Goal: Find specific page/section: Find specific page/section

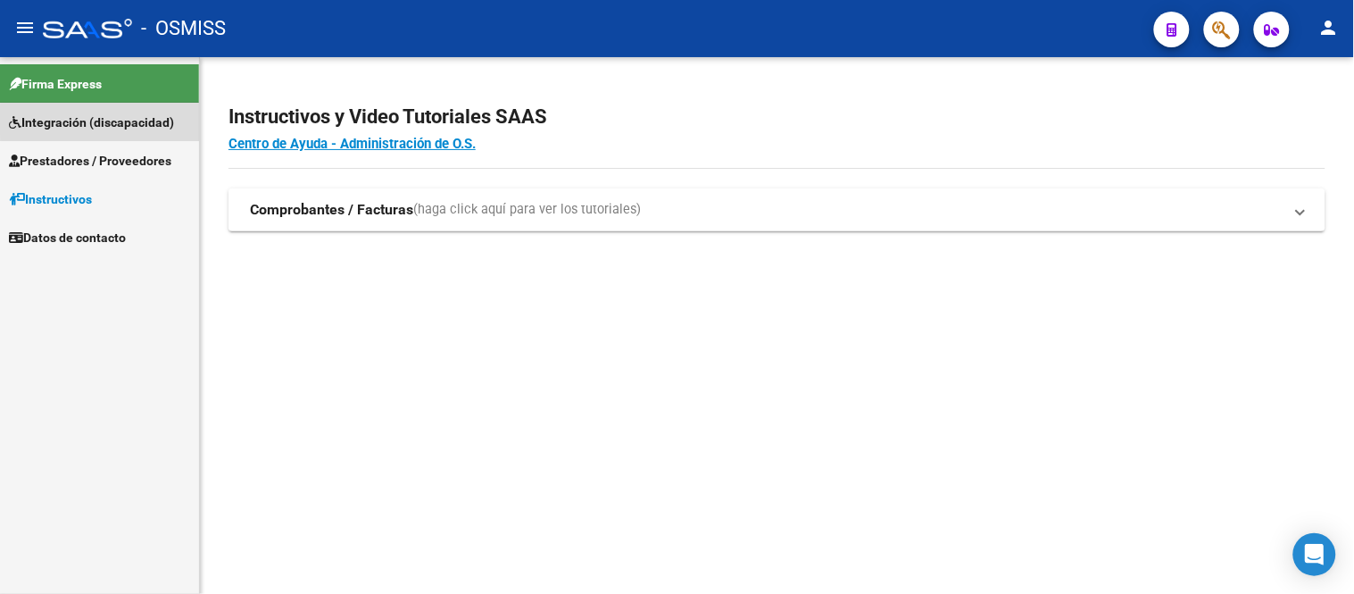
click at [137, 120] on span "Integración (discapacidad)" at bounding box center [91, 122] width 165 height 20
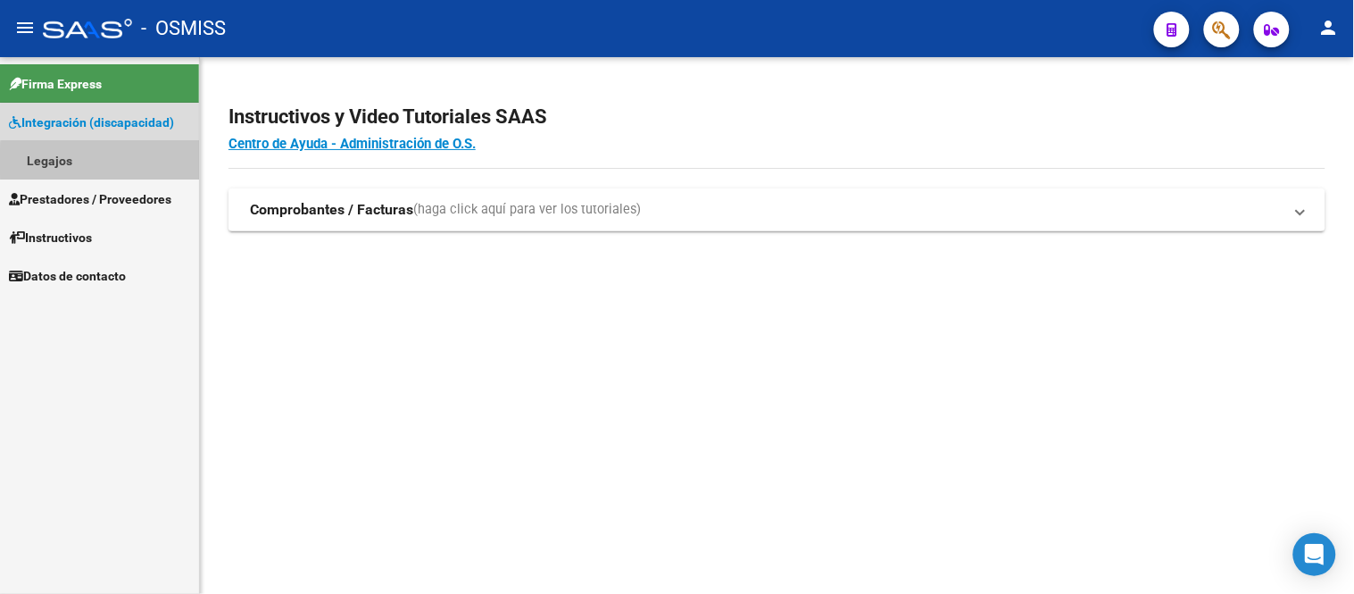
click at [108, 162] on link "Legajos" at bounding box center [99, 160] width 199 height 38
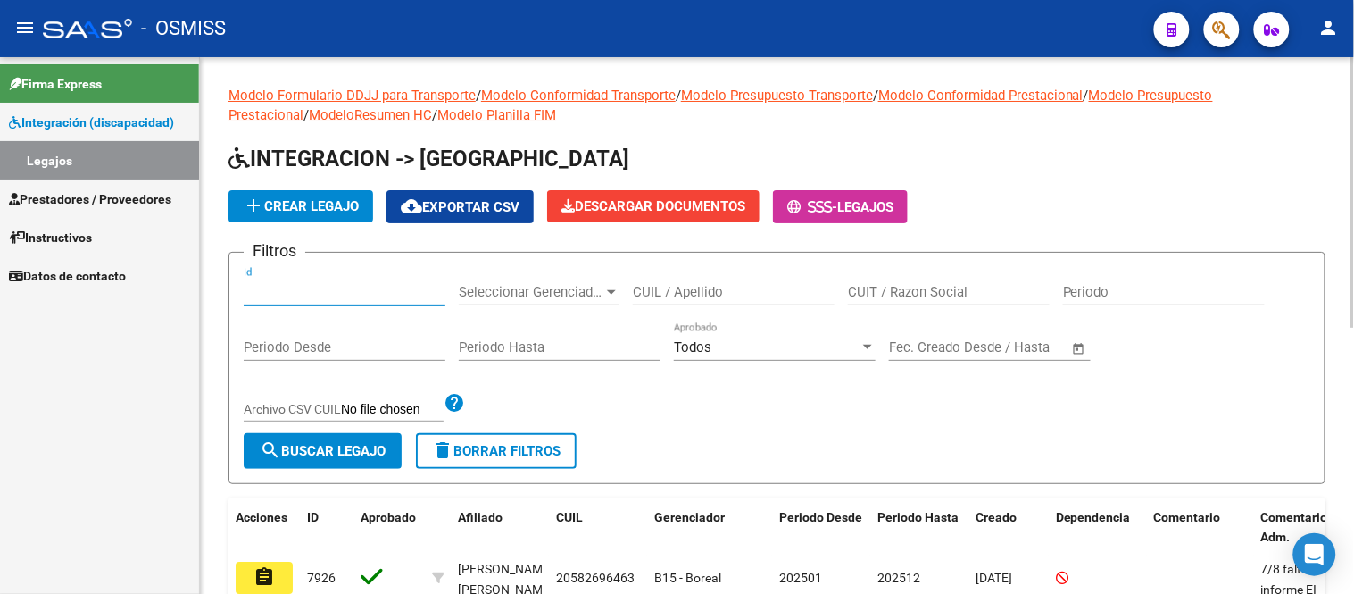
click at [282, 287] on input "Id" at bounding box center [345, 292] width 202 height 16
type input "7466"
click at [299, 443] on span "search Buscar Legajo" at bounding box center [323, 451] width 126 height 16
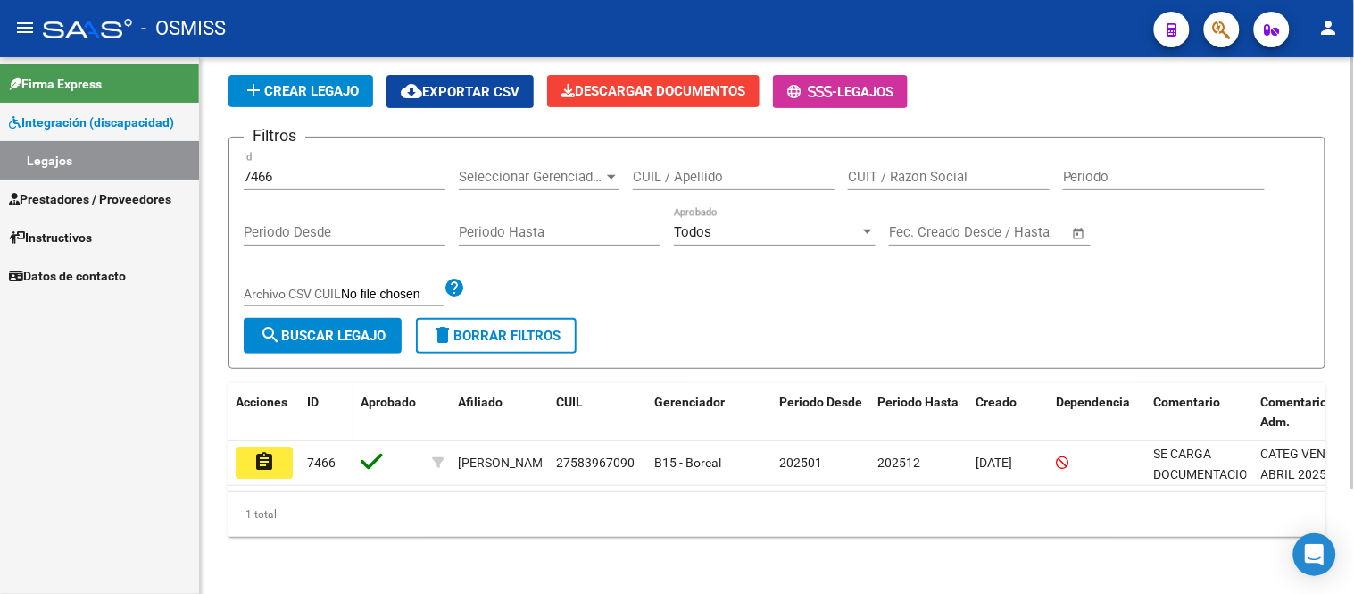
scroll to position [129, 0]
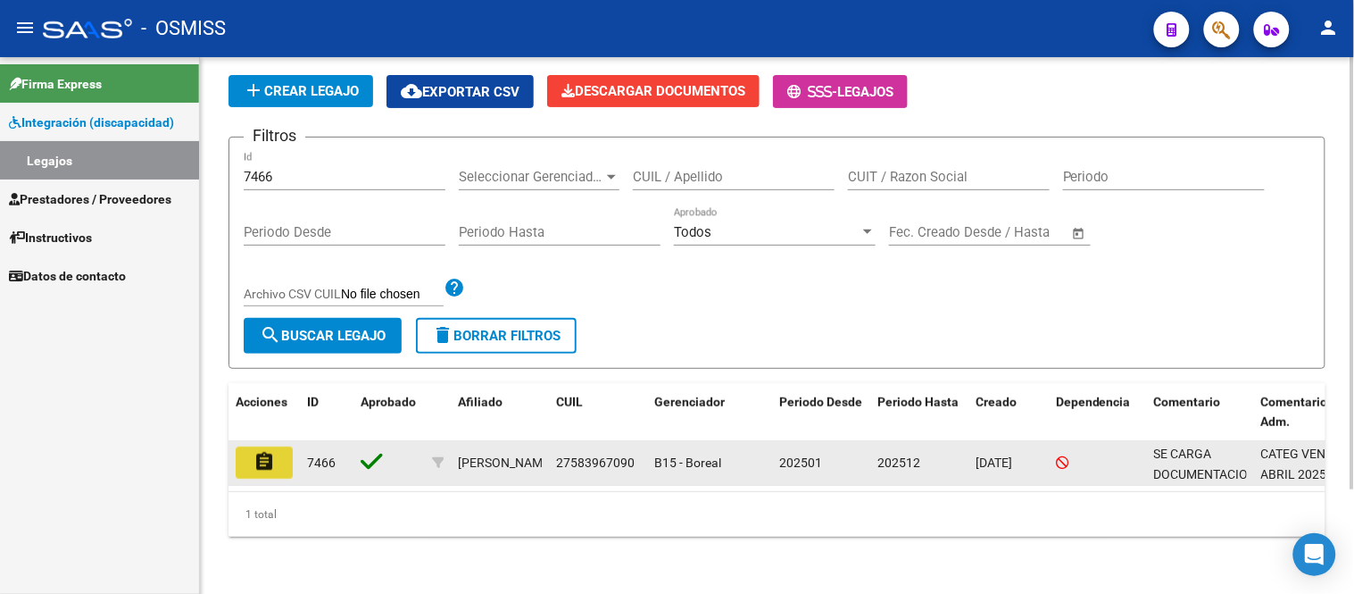
click at [270, 451] on mat-icon "assignment" at bounding box center [264, 461] width 21 height 21
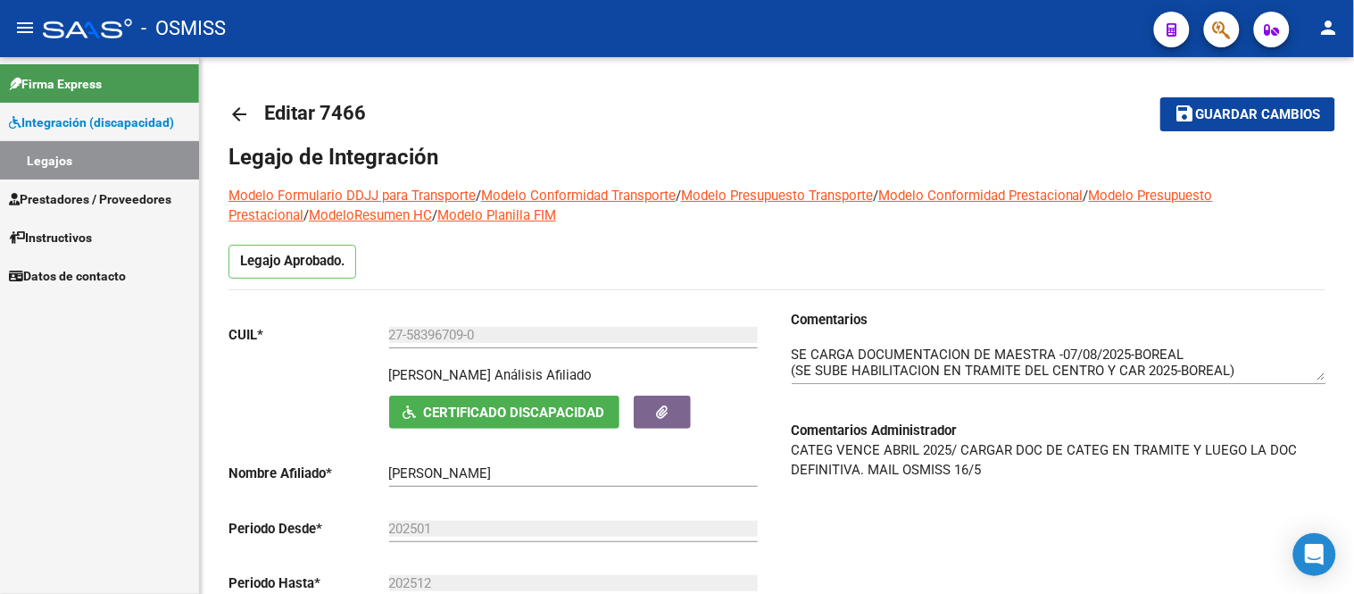
click at [41, 153] on link "Legajos" at bounding box center [99, 160] width 199 height 38
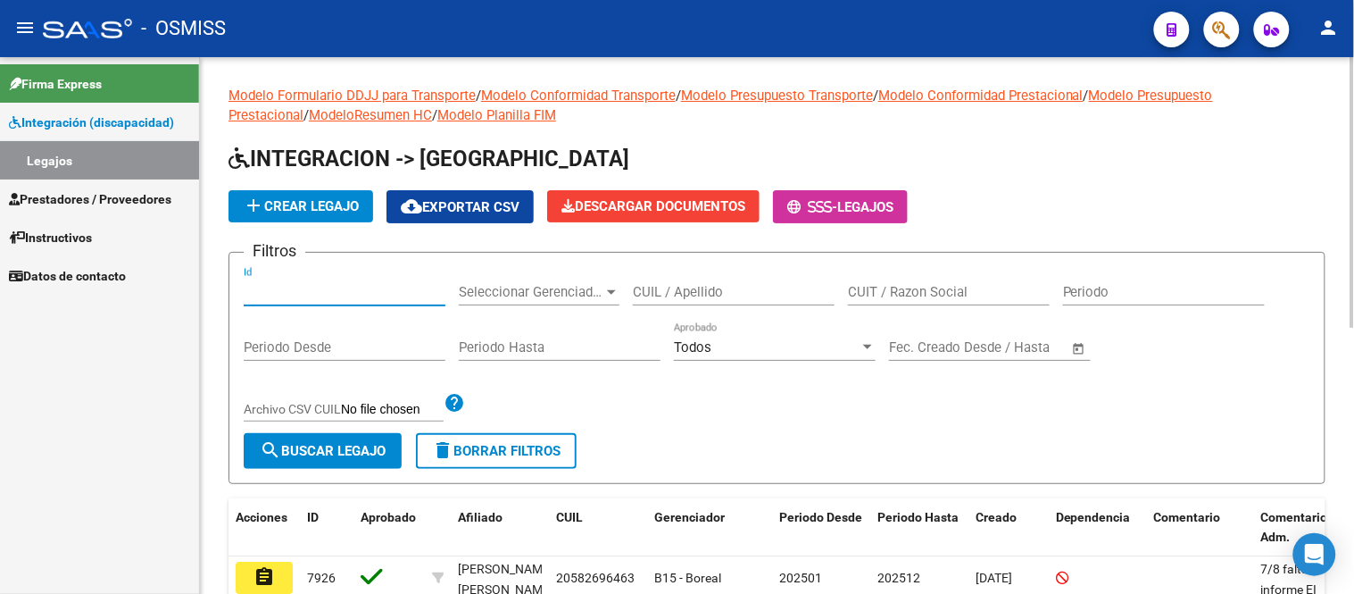
click at [253, 291] on input "Id" at bounding box center [345, 292] width 202 height 16
type input "7649"
click at [348, 462] on button "search Buscar Legajo" at bounding box center [323, 451] width 158 height 36
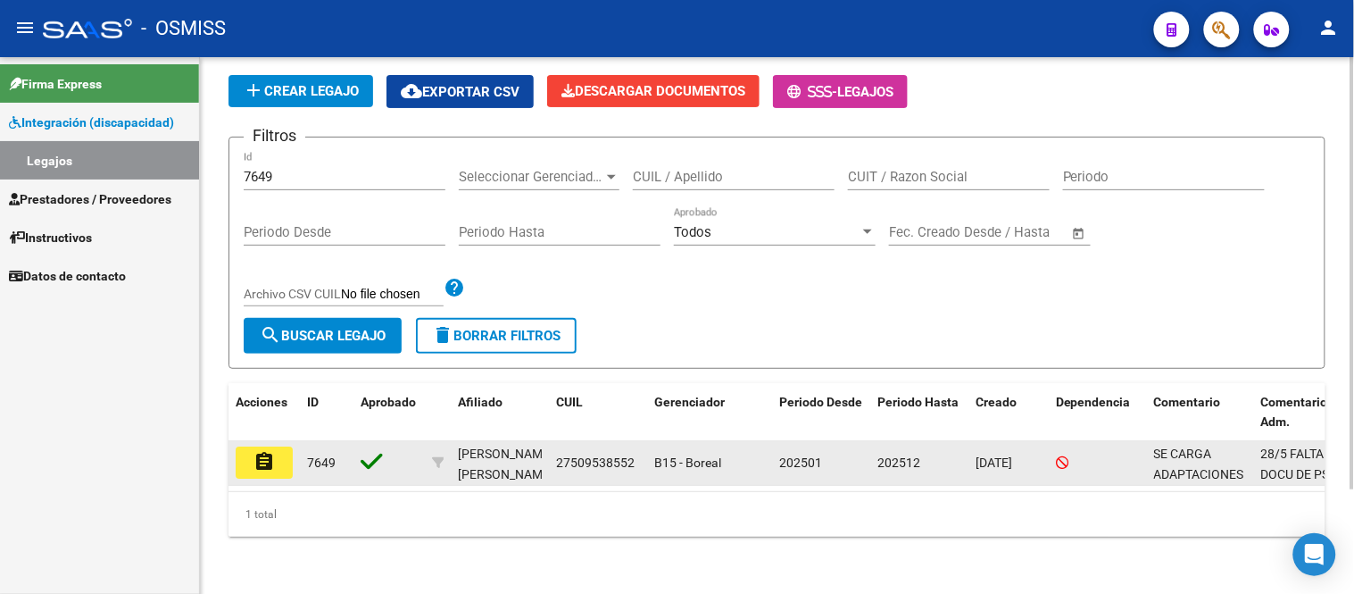
scroll to position [129, 0]
click at [280, 447] on button "assignment" at bounding box center [264, 462] width 57 height 32
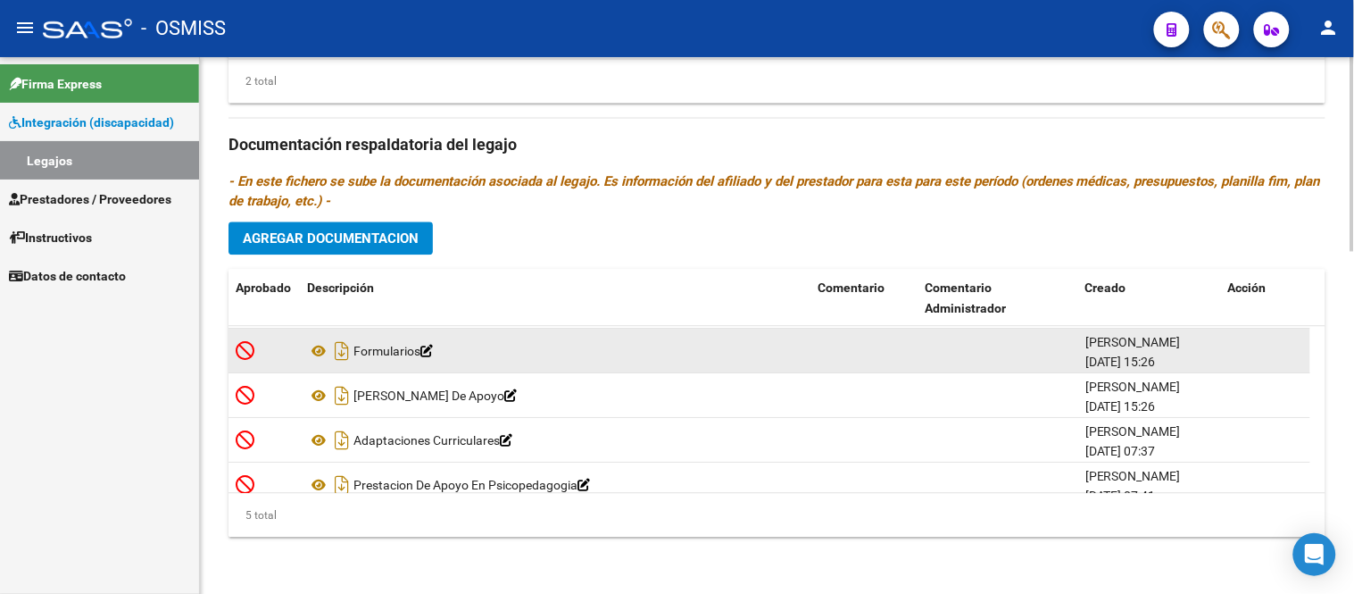
scroll to position [62, 0]
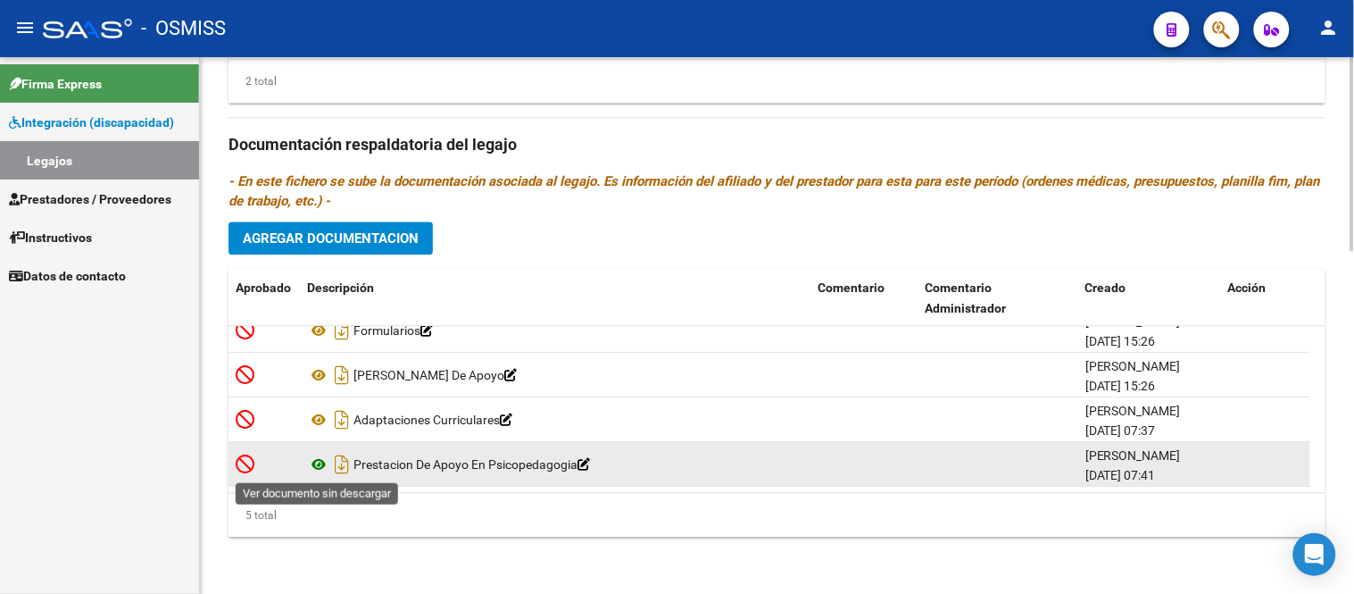
click at [318, 470] on icon at bounding box center [318, 464] width 23 height 21
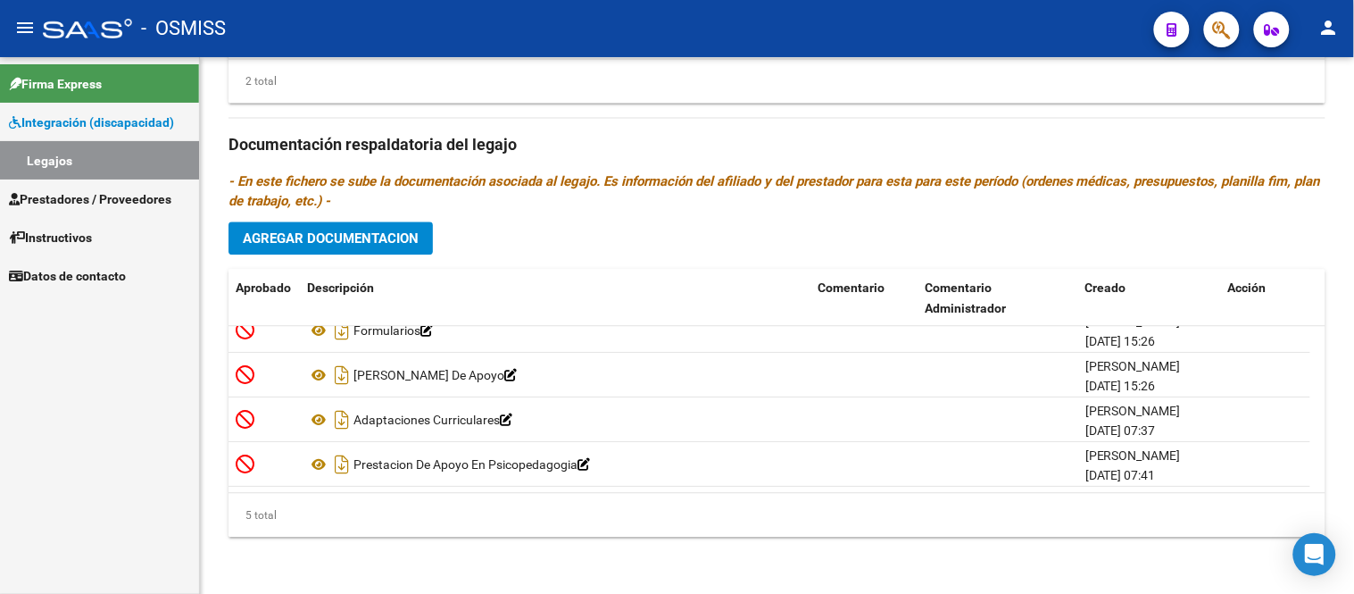
click at [99, 173] on link "Legajos" at bounding box center [99, 160] width 199 height 38
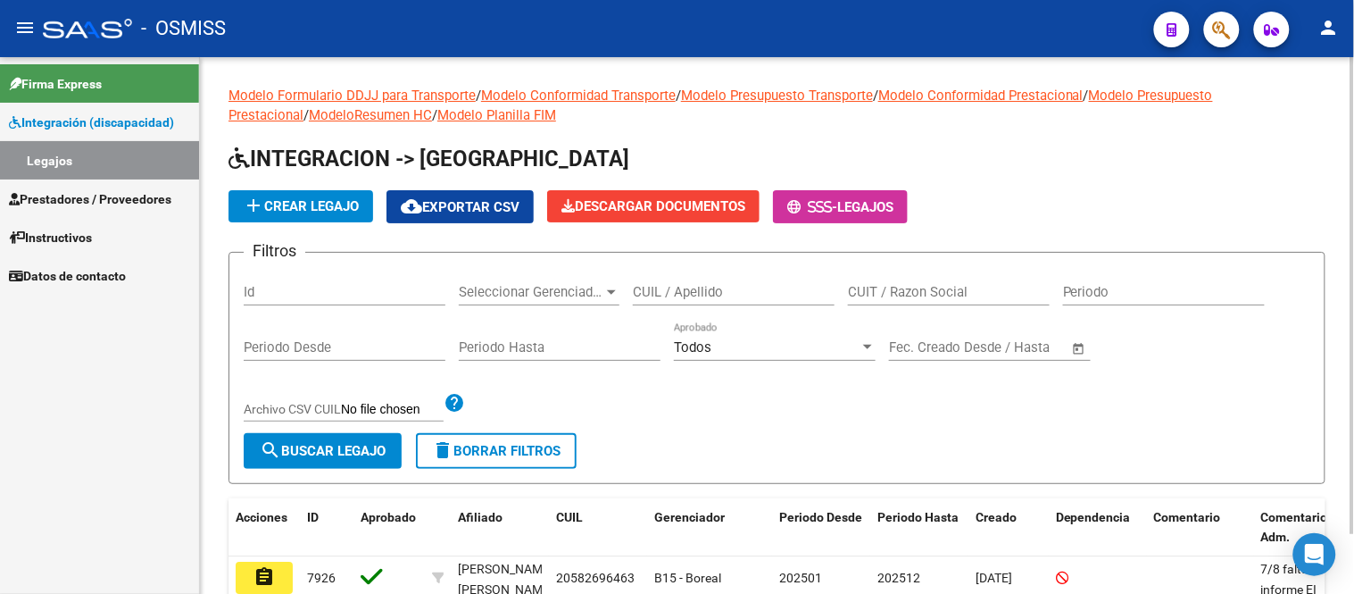
click at [289, 286] on input "Id" at bounding box center [345, 292] width 202 height 16
type input "7677"
click at [283, 439] on button "search Buscar Legajo" at bounding box center [323, 451] width 158 height 36
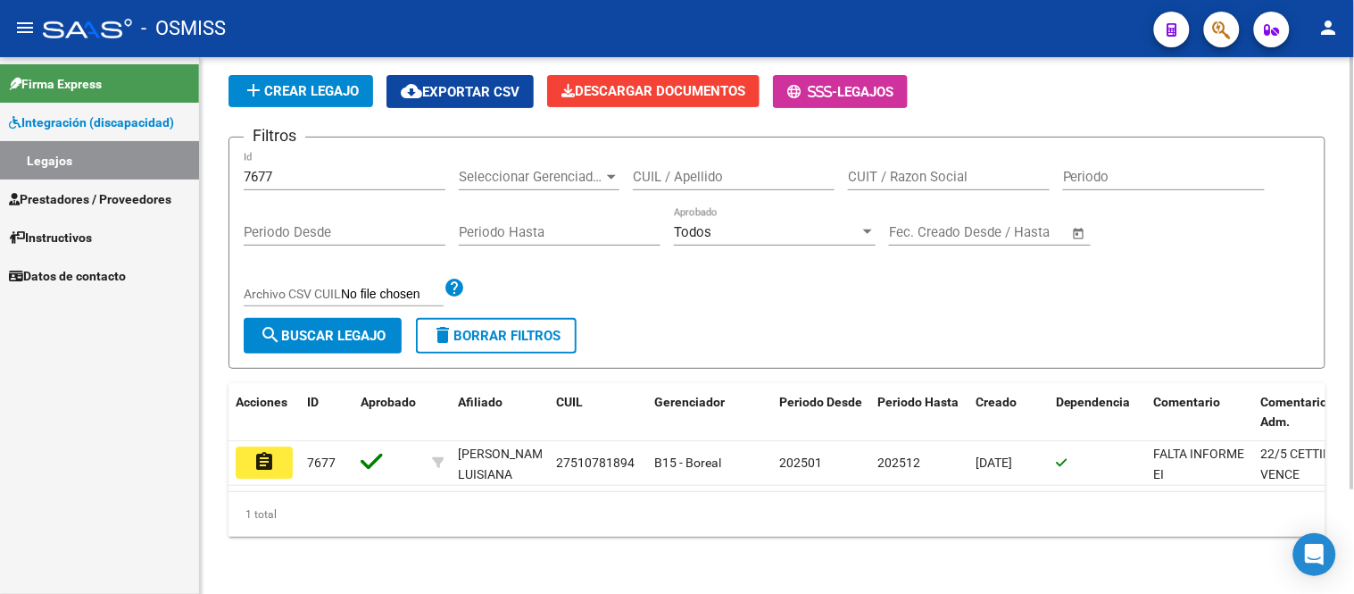
scroll to position [129, 0]
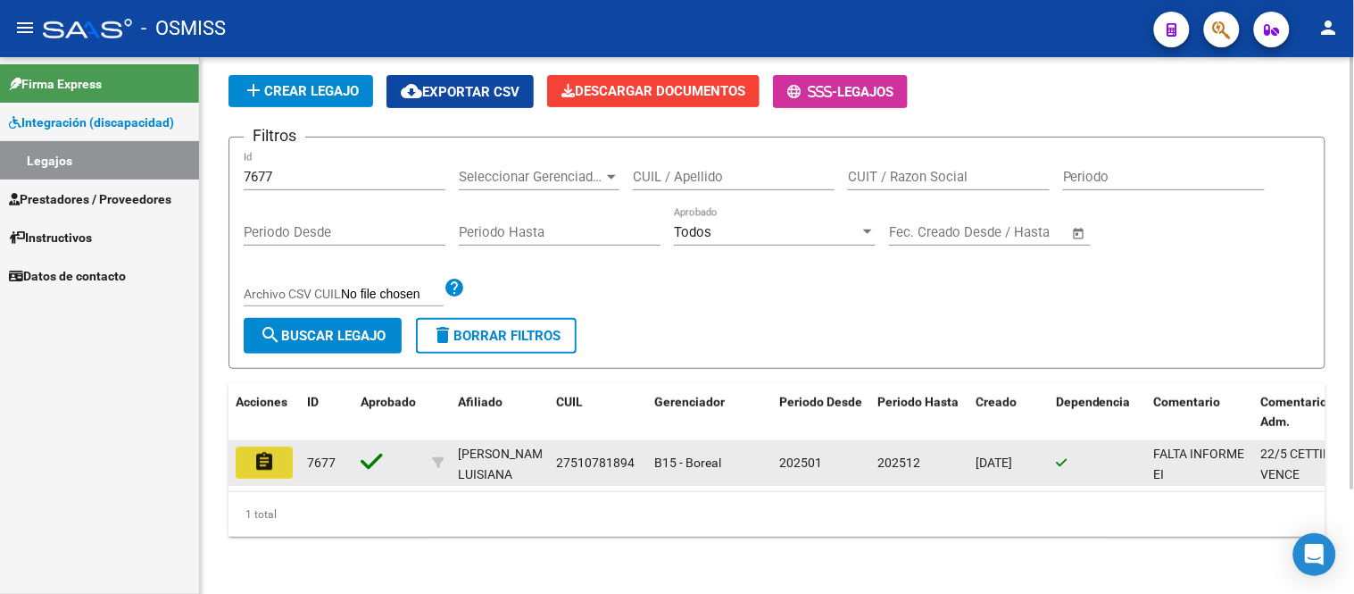
click at [260, 451] on mat-icon "assignment" at bounding box center [264, 461] width 21 height 21
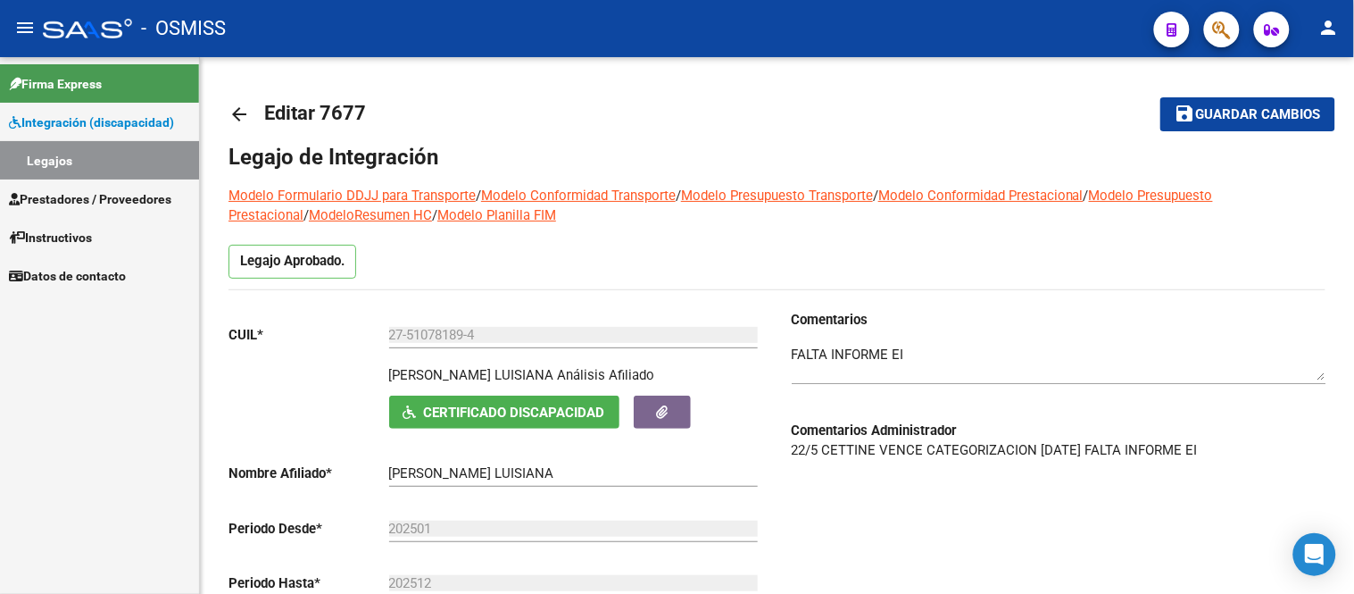
click at [81, 161] on link "Legajos" at bounding box center [99, 160] width 199 height 38
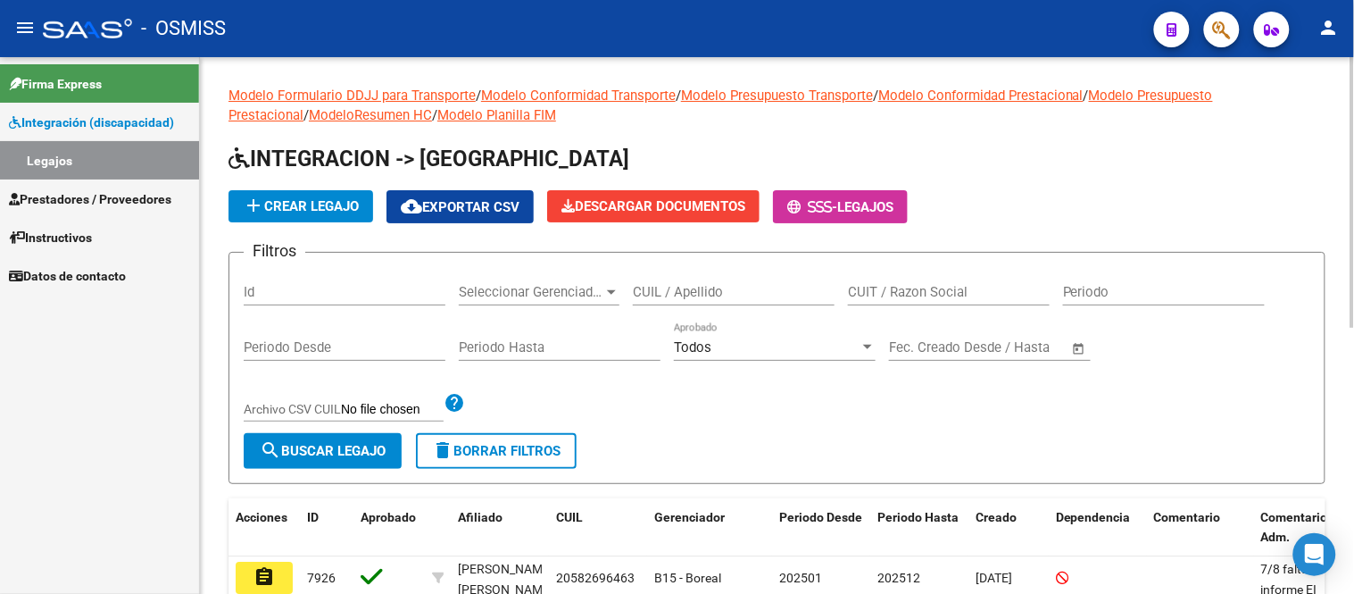
click at [268, 287] on input "Id" at bounding box center [345, 292] width 202 height 16
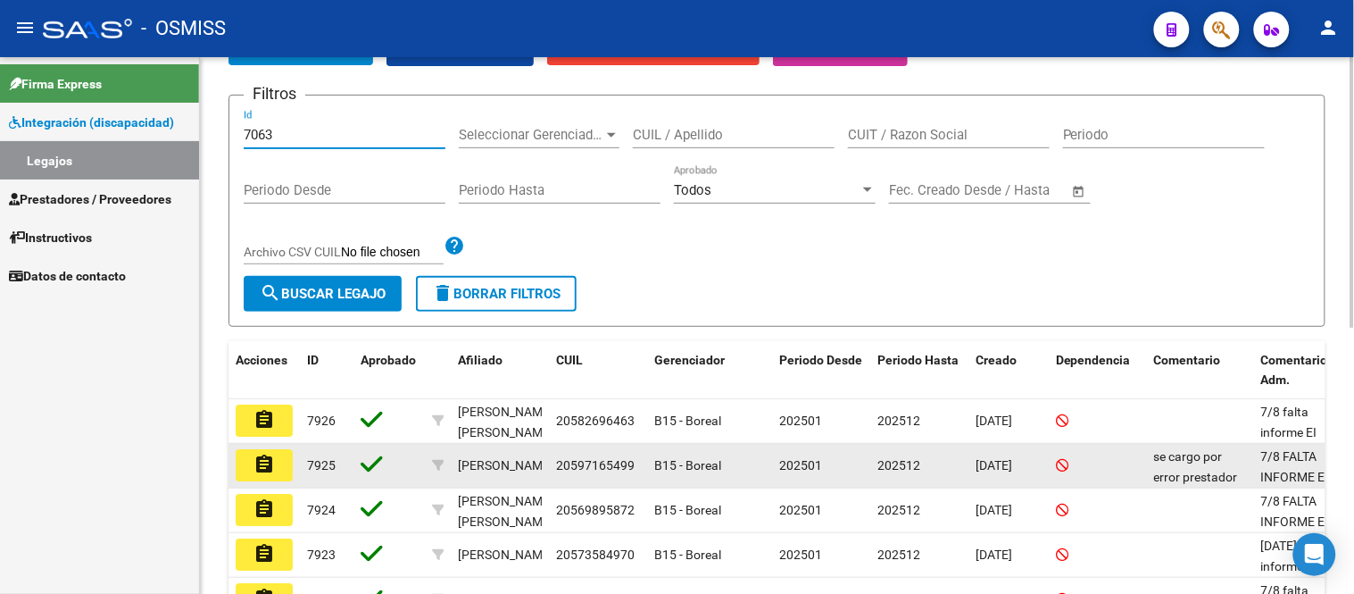
scroll to position [198, 0]
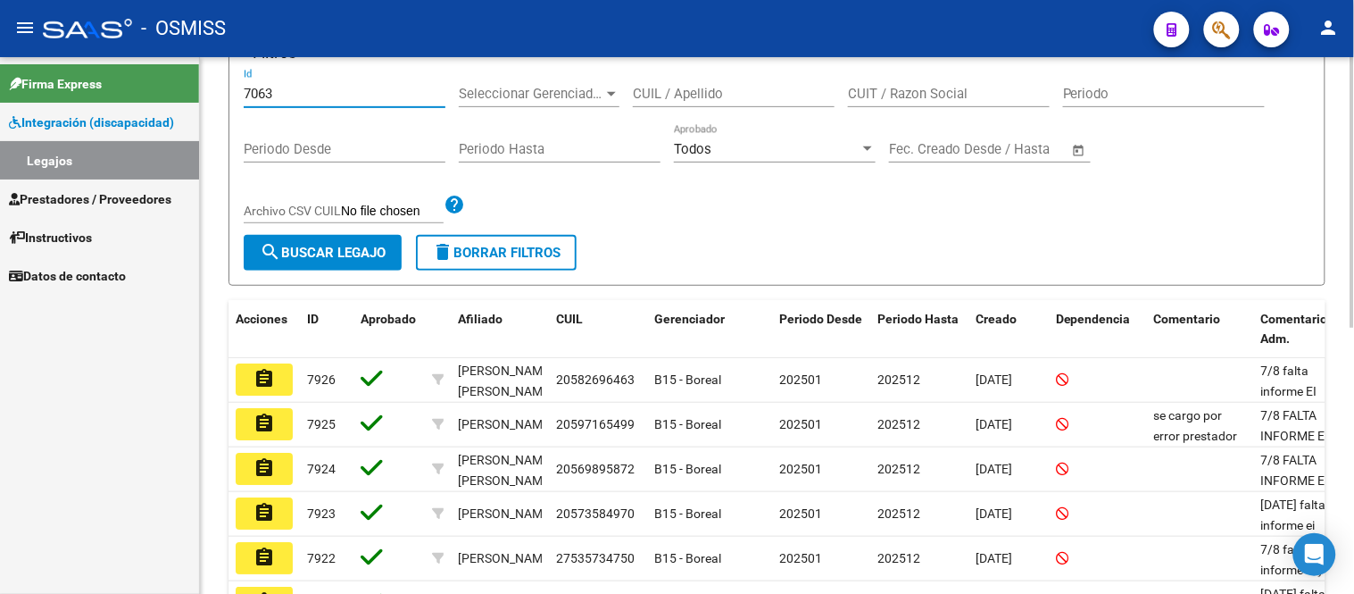
type input "7063"
click at [325, 251] on span "search Buscar Legajo" at bounding box center [323, 253] width 126 height 16
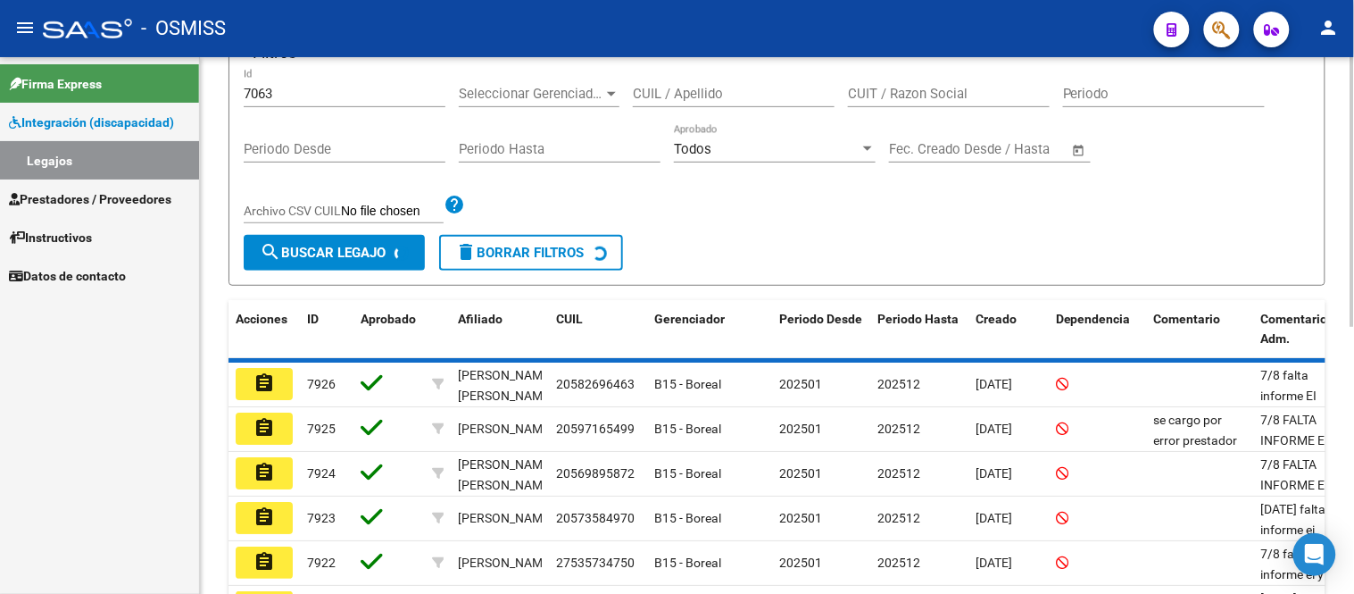
scroll to position [129, 0]
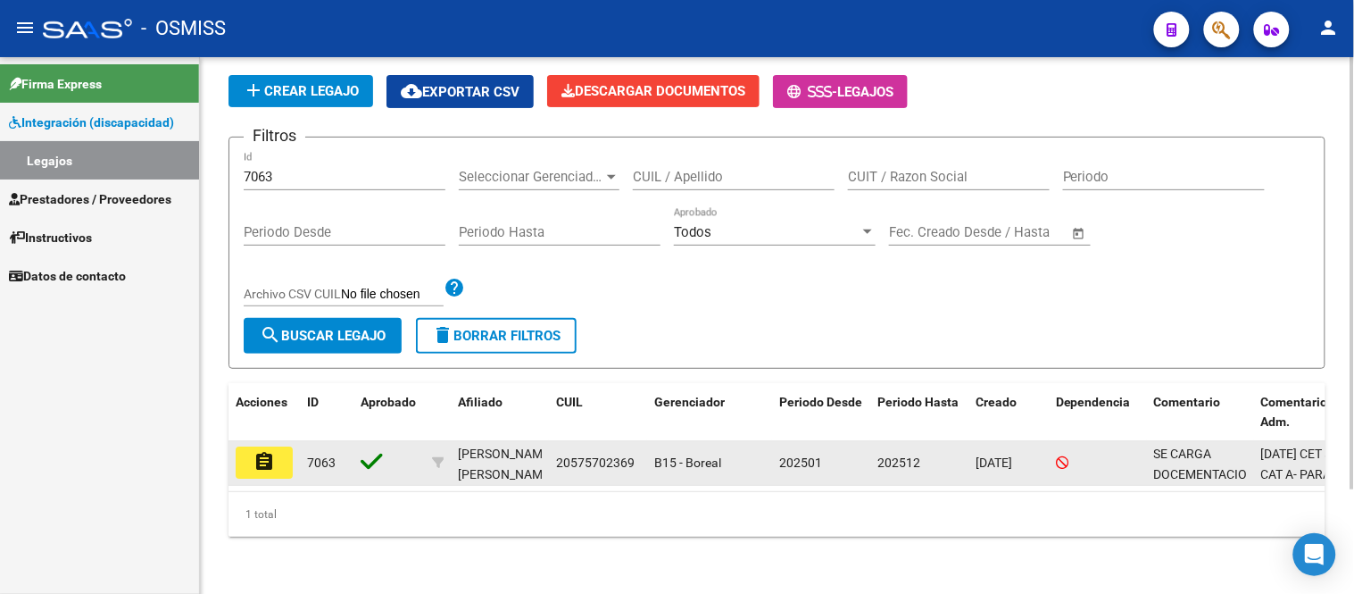
click at [263, 451] on mat-icon "assignment" at bounding box center [264, 461] width 21 height 21
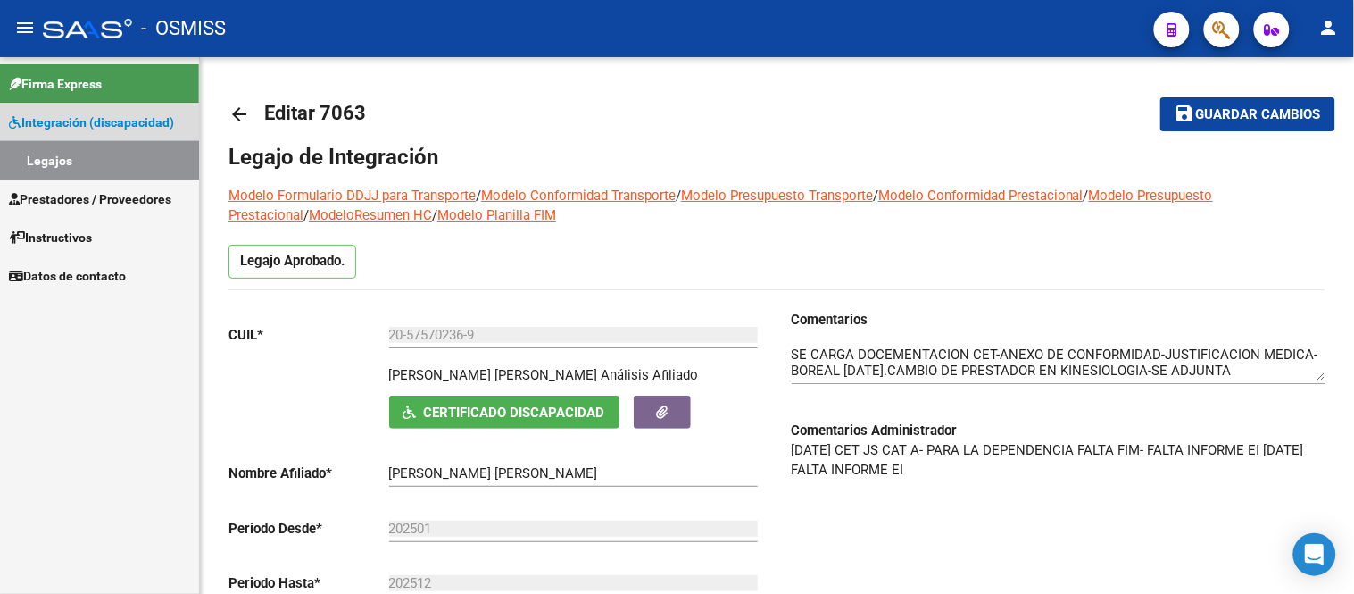
click at [65, 171] on link "Legajos" at bounding box center [99, 160] width 199 height 38
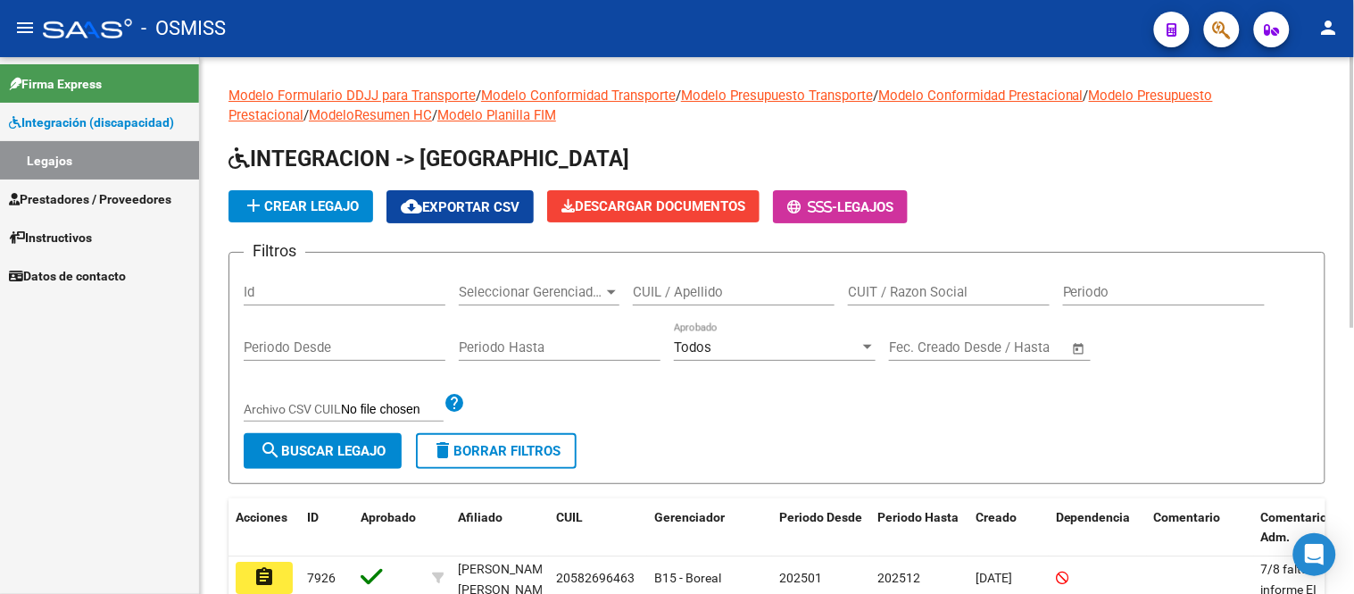
click at [304, 301] on div "Id" at bounding box center [345, 286] width 202 height 38
type input "7644"
click at [333, 454] on span "search Buscar Legajo" at bounding box center [323, 451] width 126 height 16
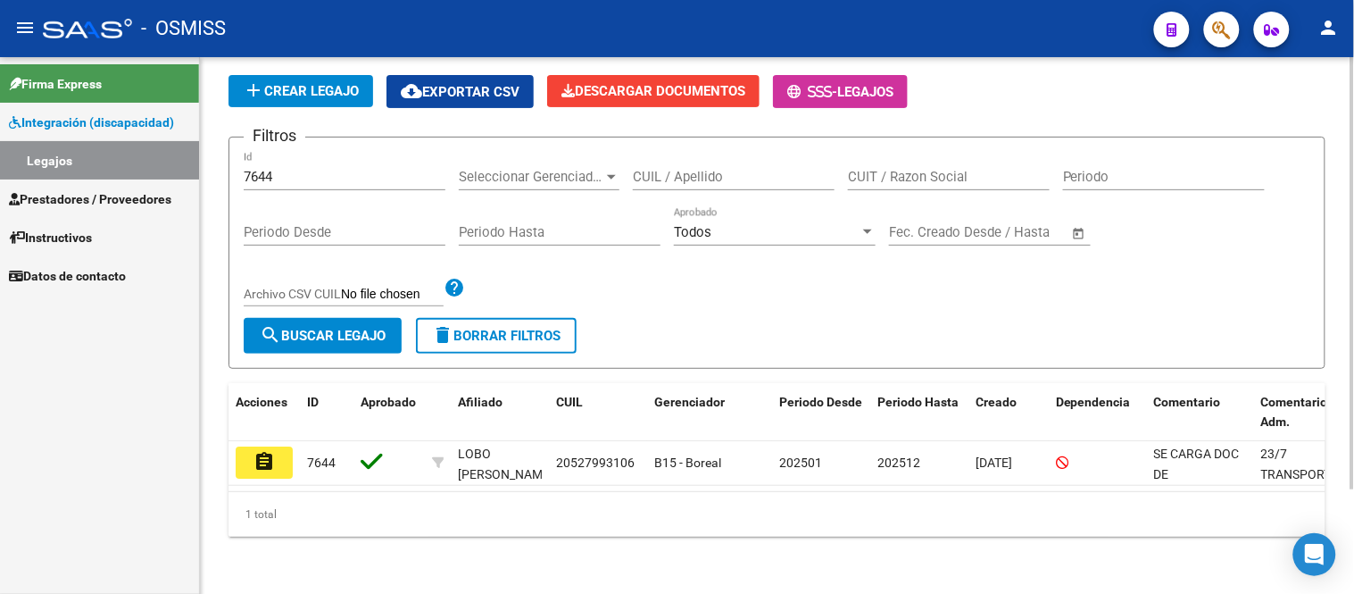
scroll to position [129, 0]
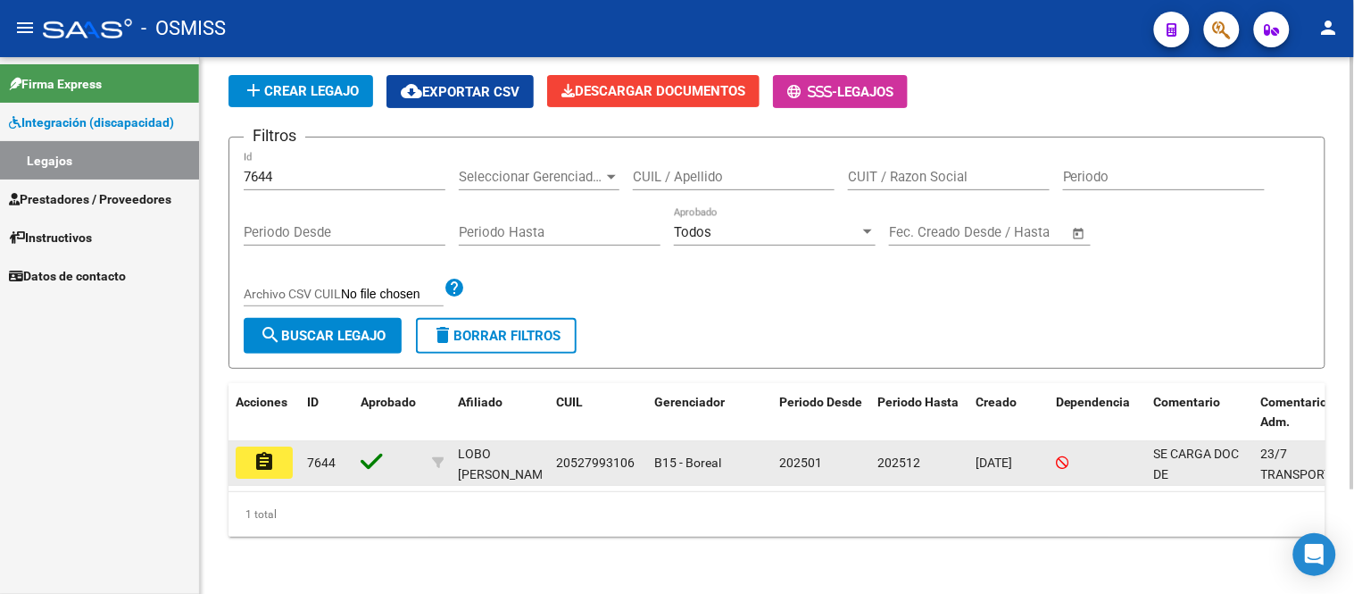
click at [262, 454] on mat-icon "assignment" at bounding box center [264, 461] width 21 height 21
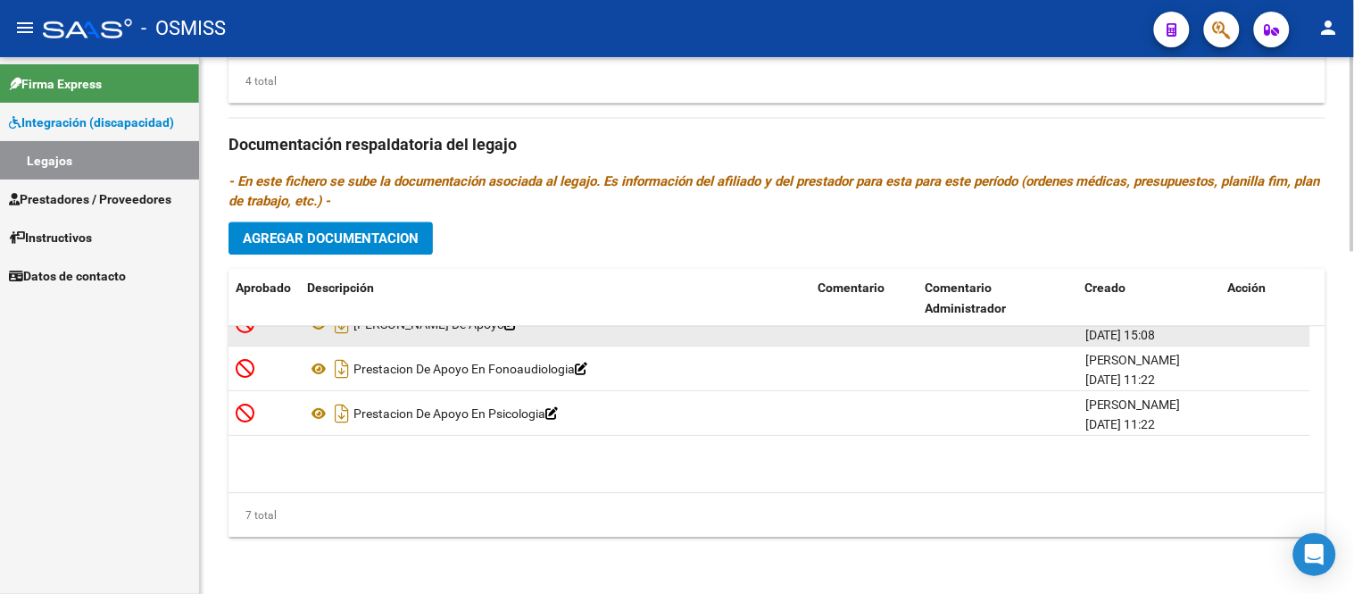
scroll to position [152, 0]
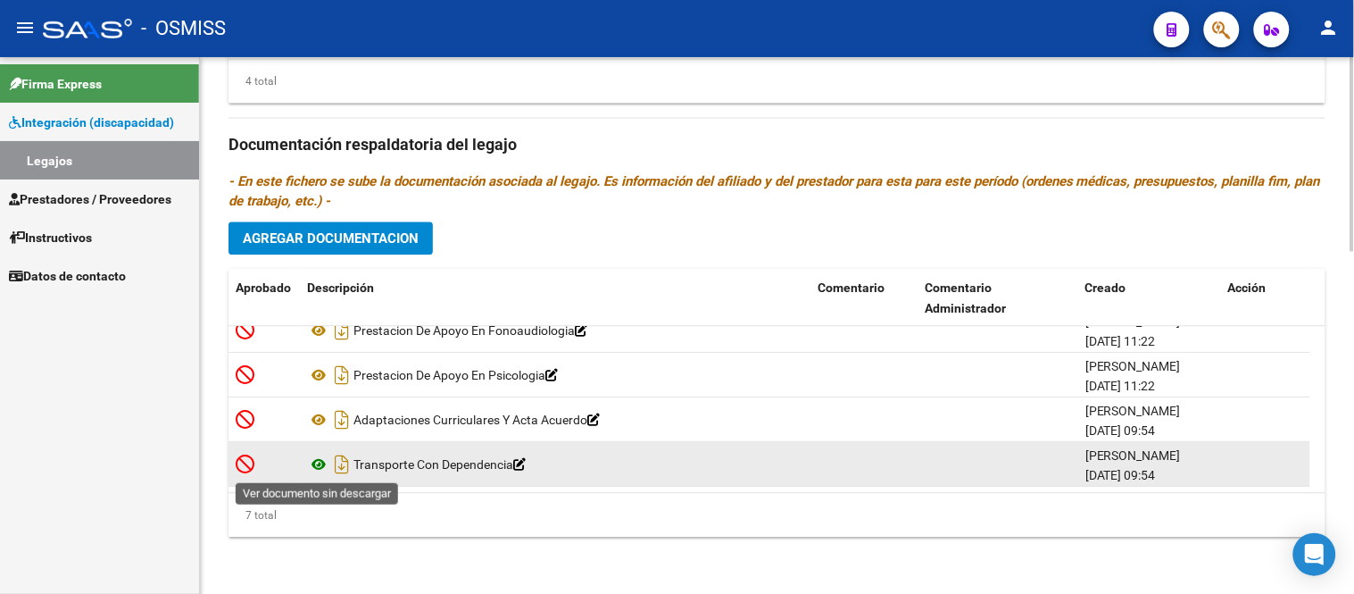
click at [321, 464] on icon at bounding box center [318, 464] width 23 height 21
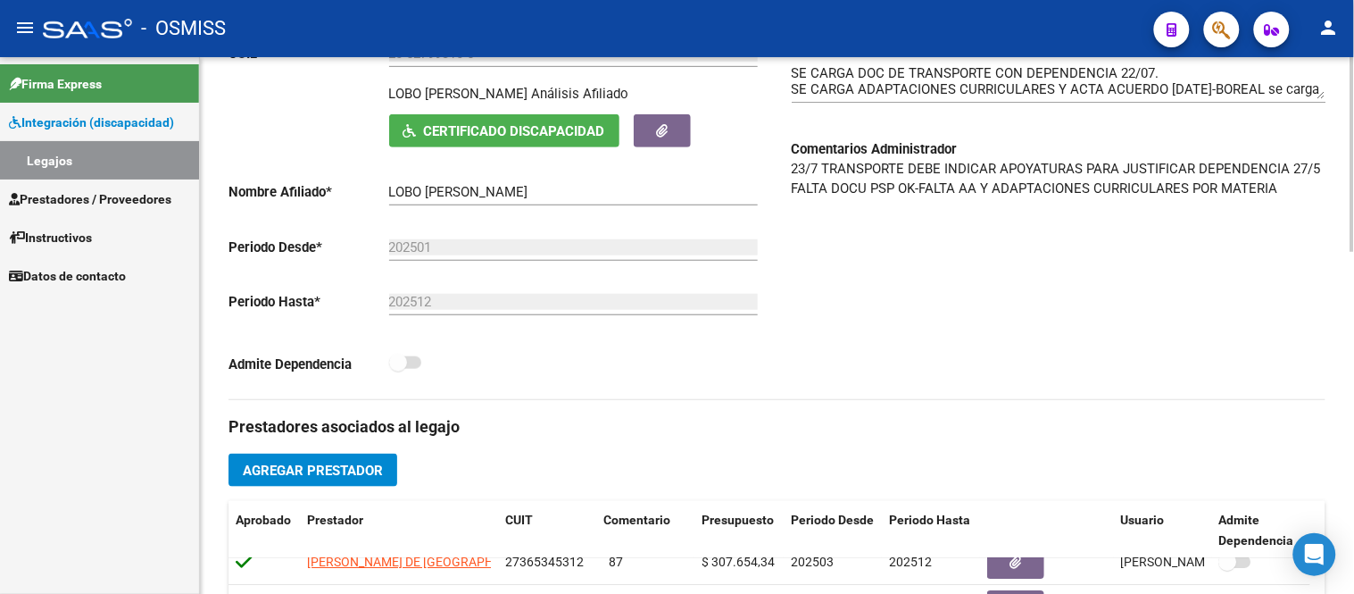
scroll to position [453, 0]
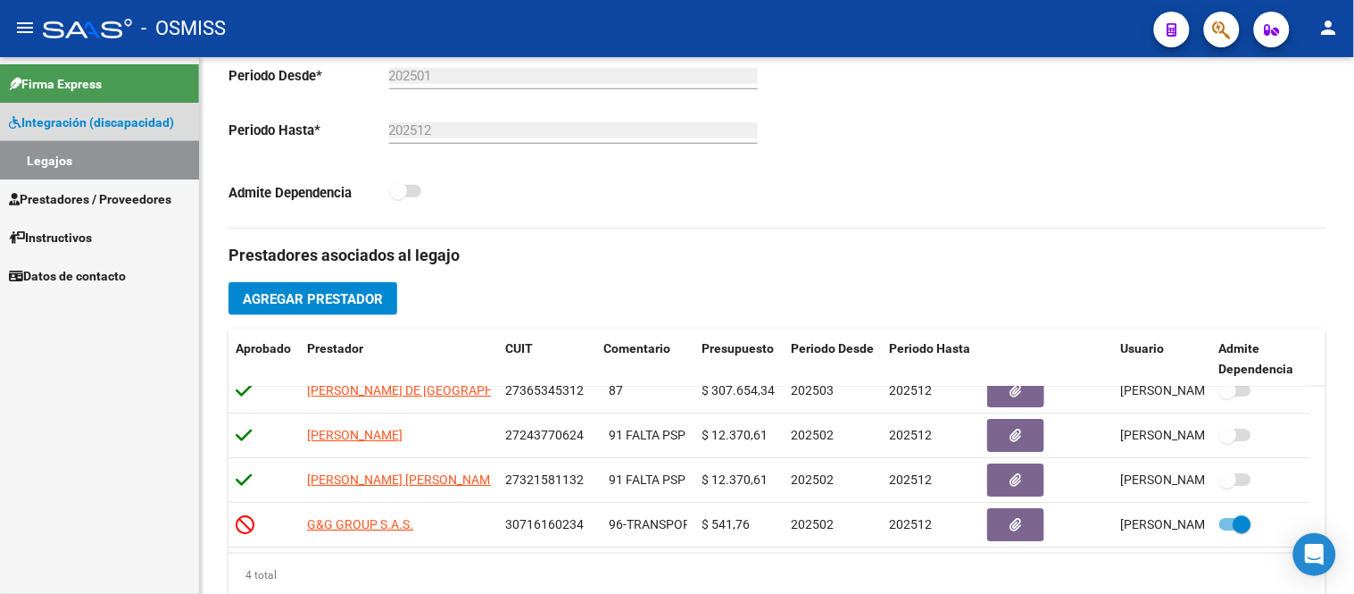
click at [105, 159] on link "Legajos" at bounding box center [99, 160] width 199 height 38
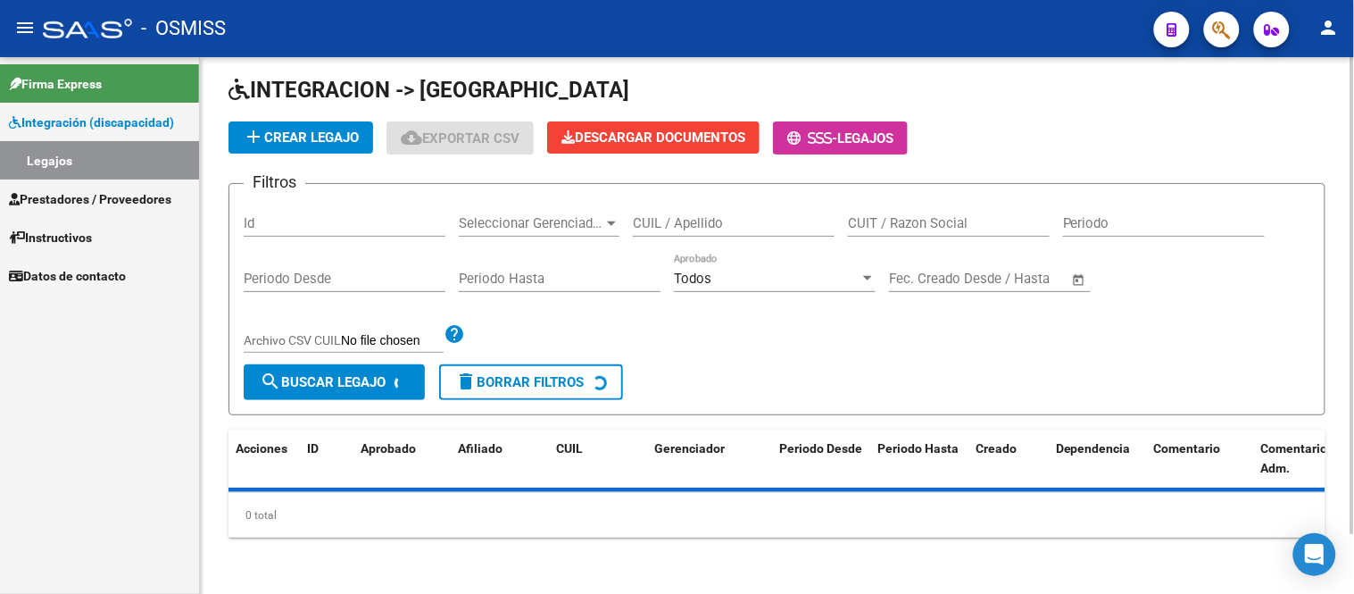
scroll to position [453, 0]
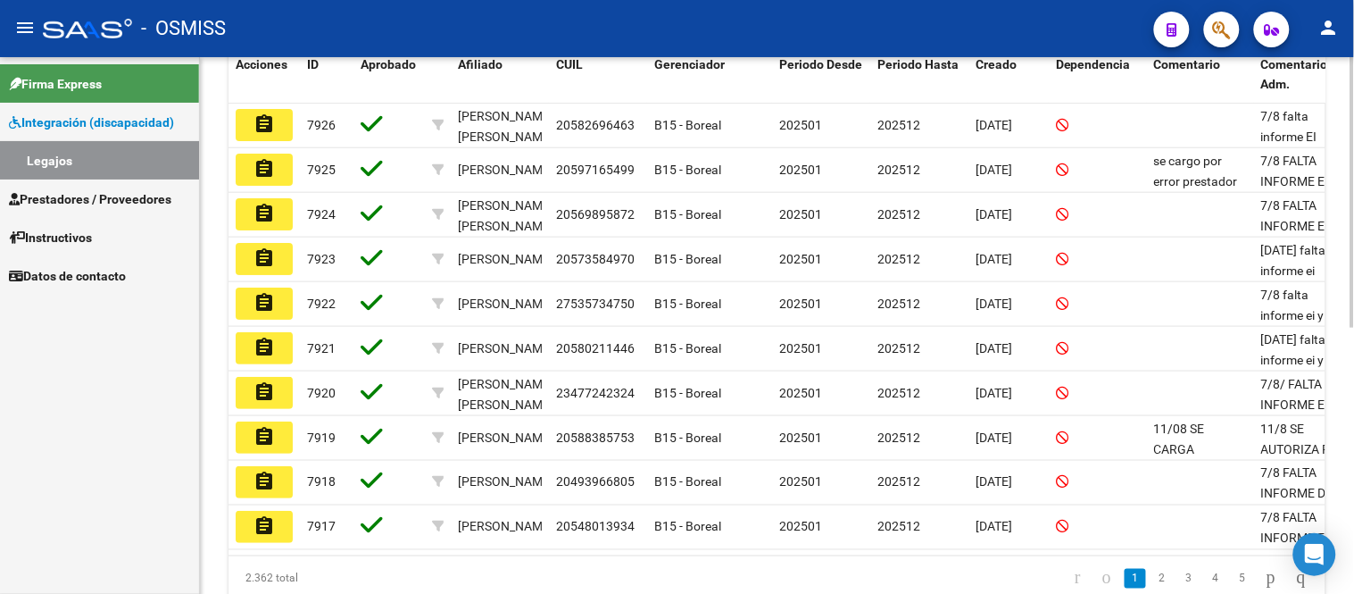
click at [316, 211] on span "7924" at bounding box center [321, 214] width 29 height 14
click at [30, 159] on link "Legajos" at bounding box center [99, 160] width 199 height 38
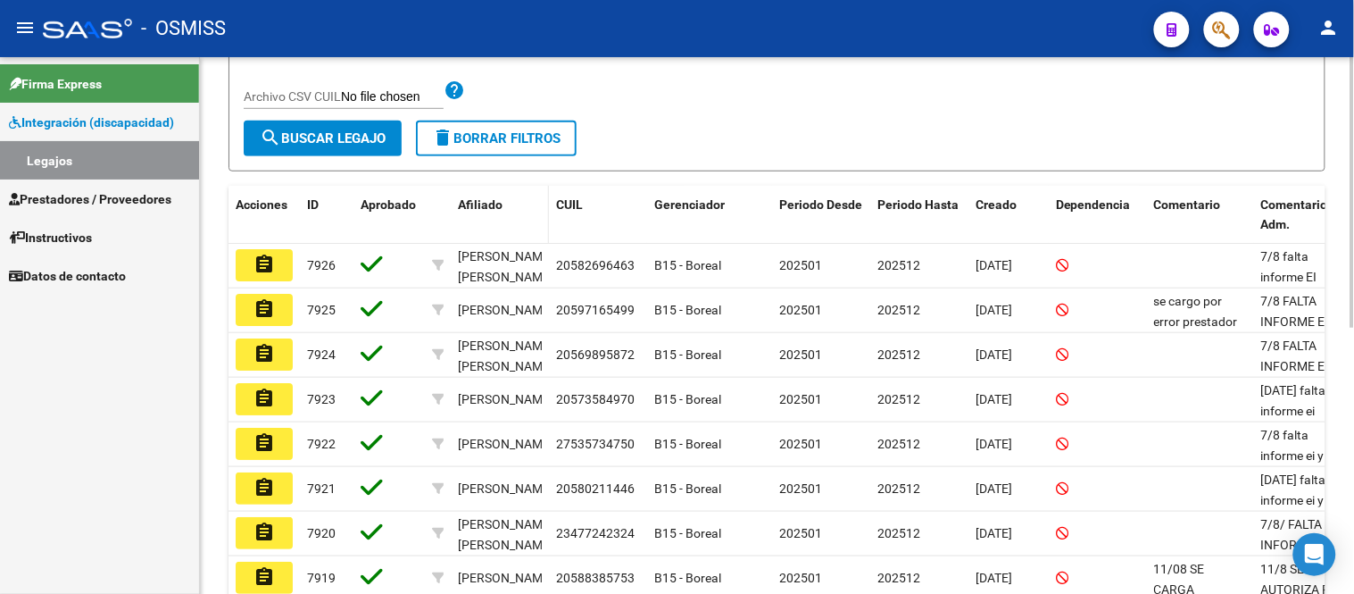
scroll to position [56, 0]
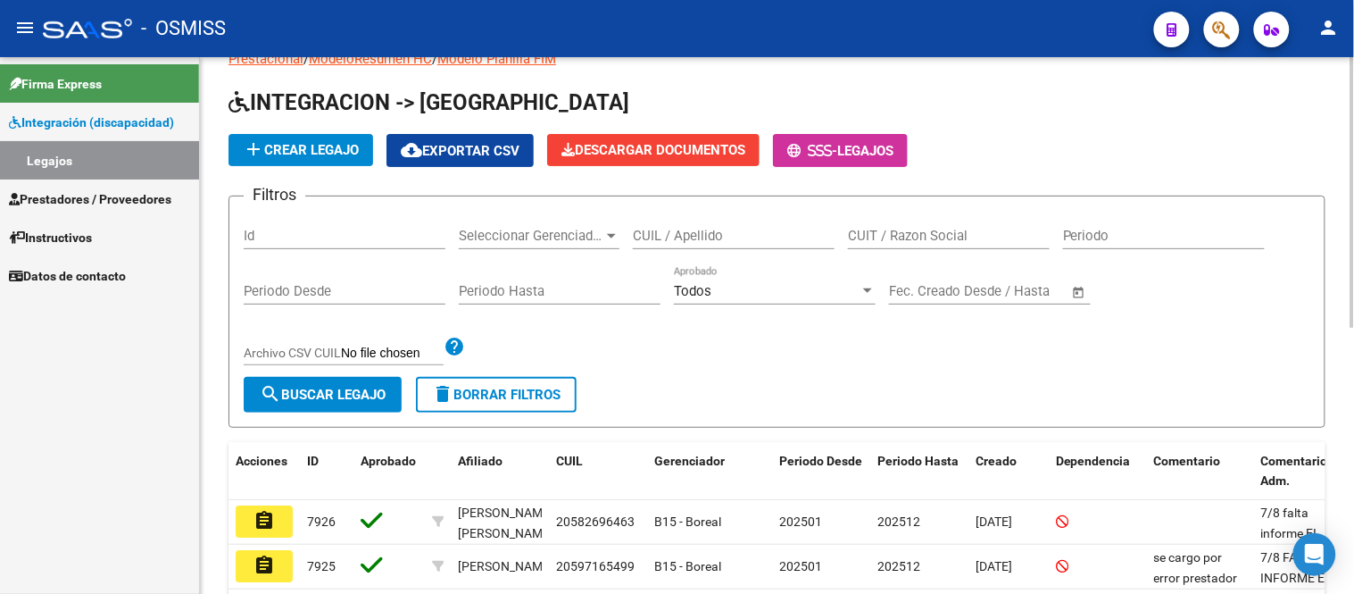
click at [343, 220] on div "Id" at bounding box center [345, 230] width 202 height 38
type input "7778"
click at [355, 394] on span "search Buscar Legajo" at bounding box center [323, 395] width 126 height 16
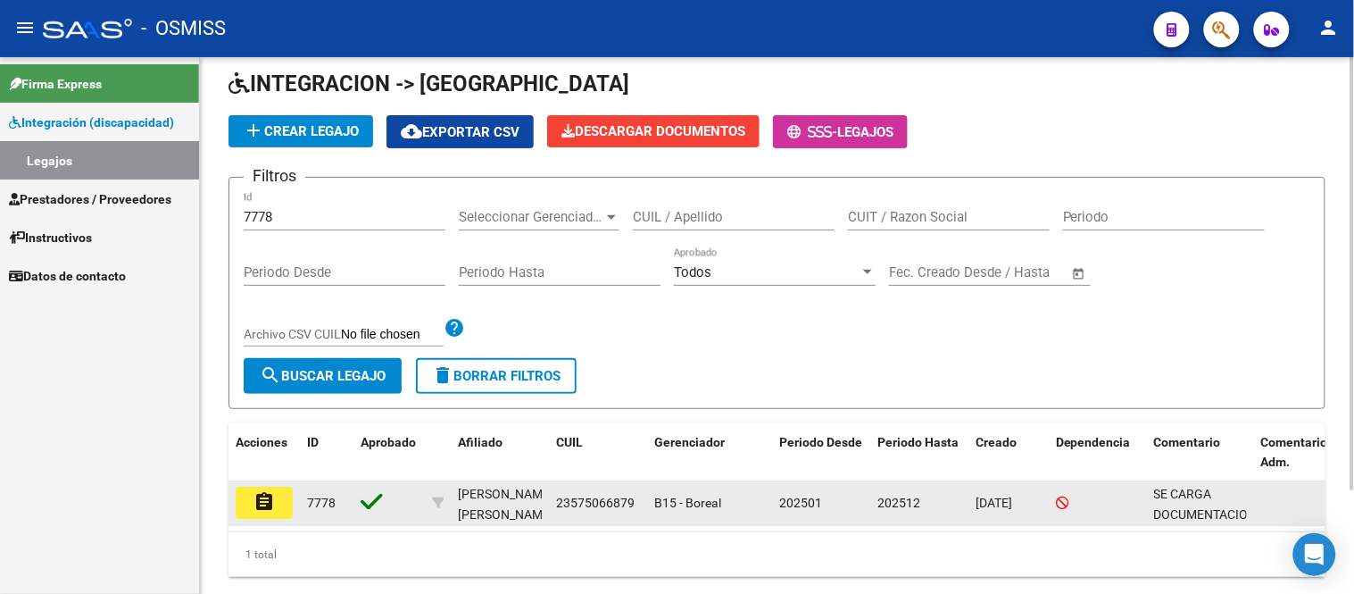
scroll to position [129, 0]
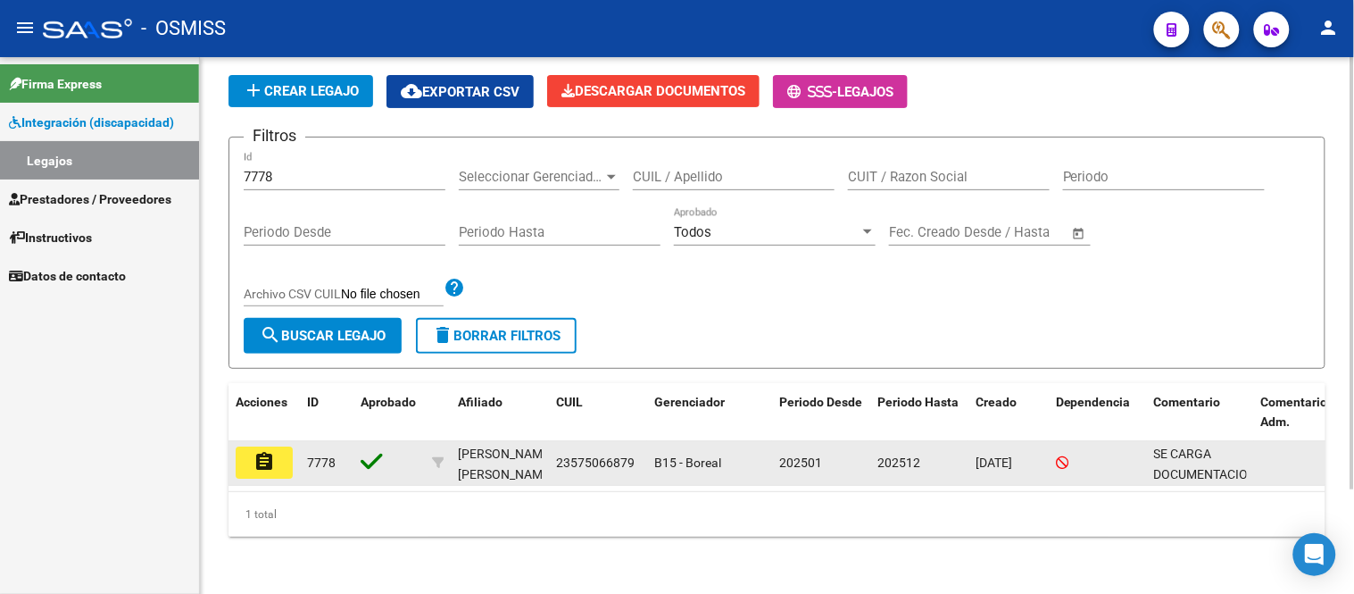
click at [262, 451] on mat-icon "assignment" at bounding box center [264, 461] width 21 height 21
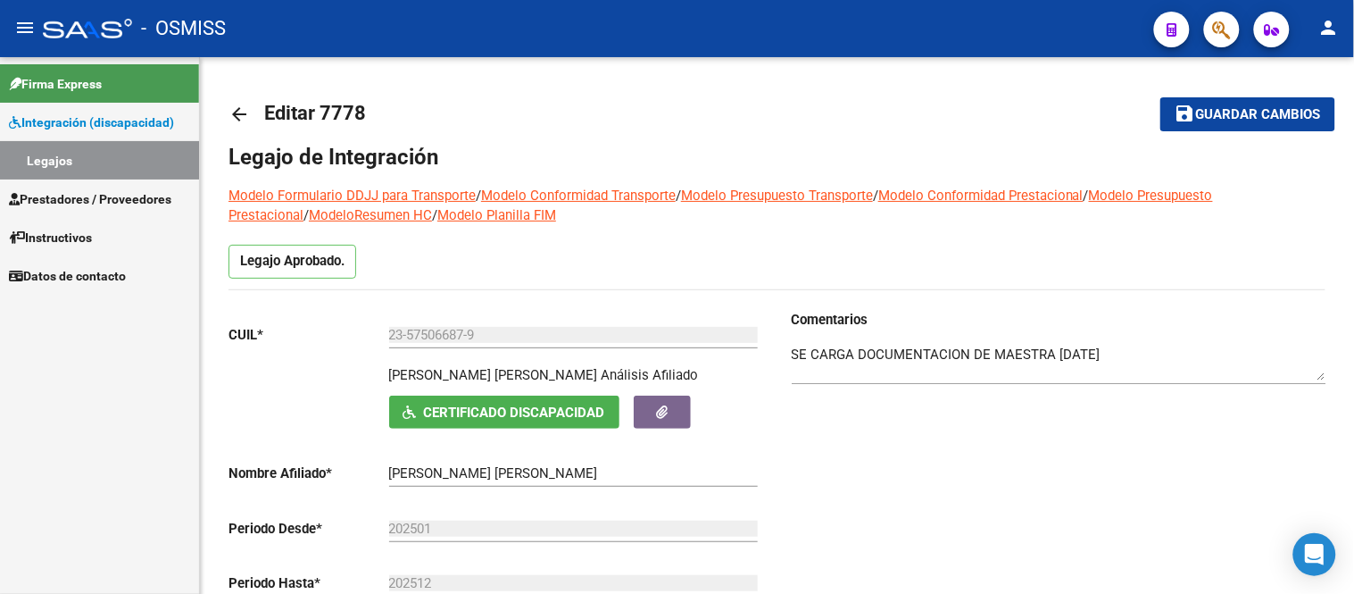
click at [120, 154] on link "Legajos" at bounding box center [99, 160] width 199 height 38
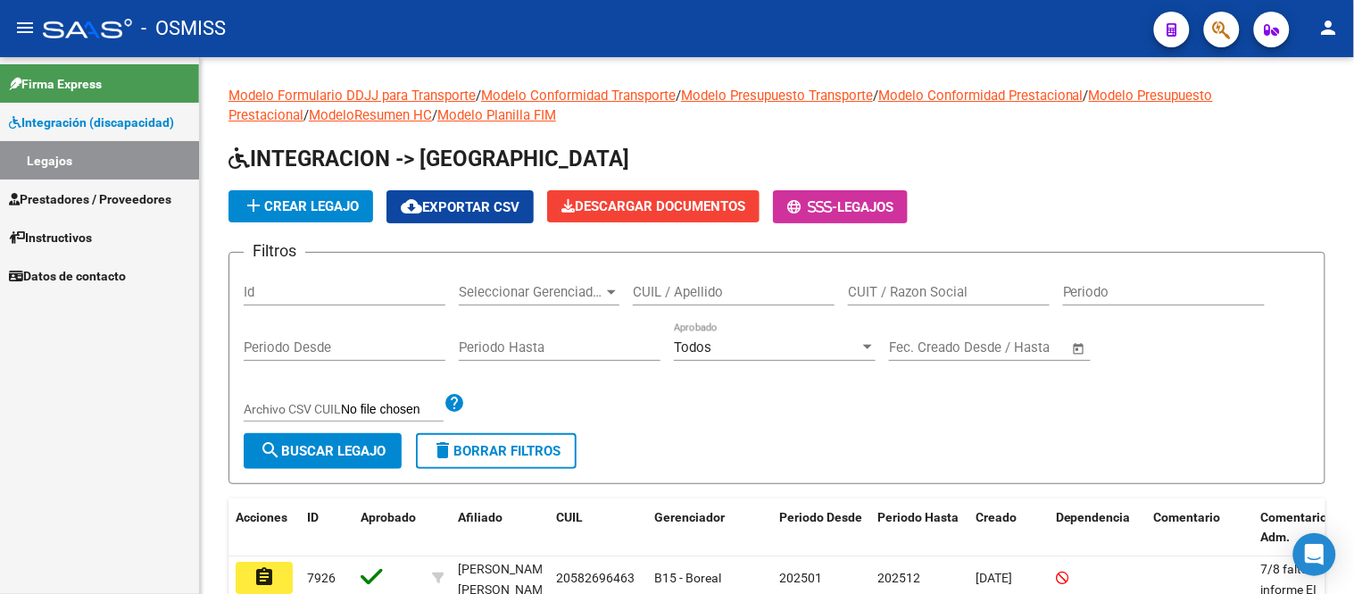
click at [59, 157] on link "Legajos" at bounding box center [99, 160] width 199 height 38
